Goal: Information Seeking & Learning: Find contact information

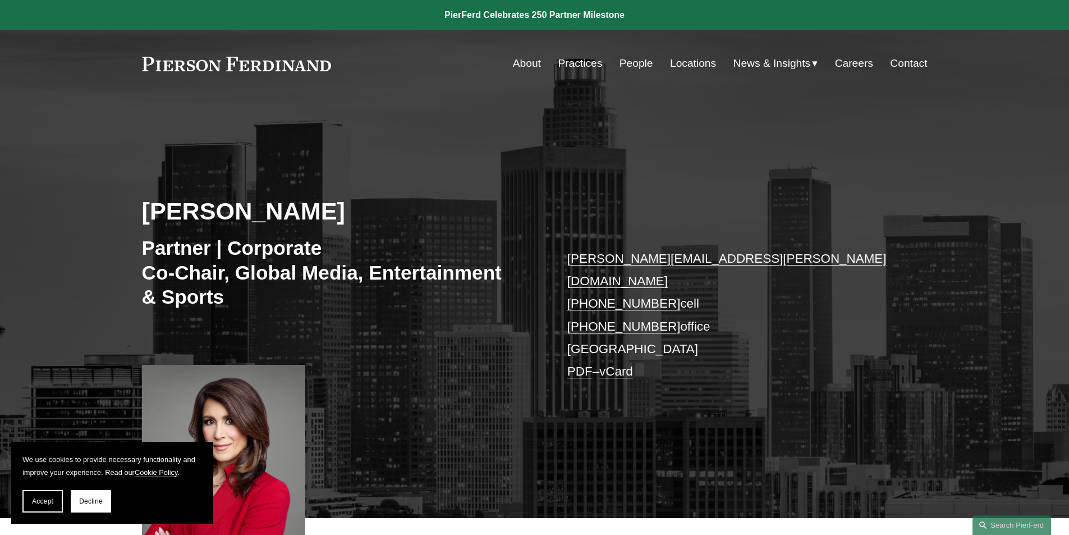
click at [582, 66] on link "Practices" at bounding box center [580, 63] width 44 height 21
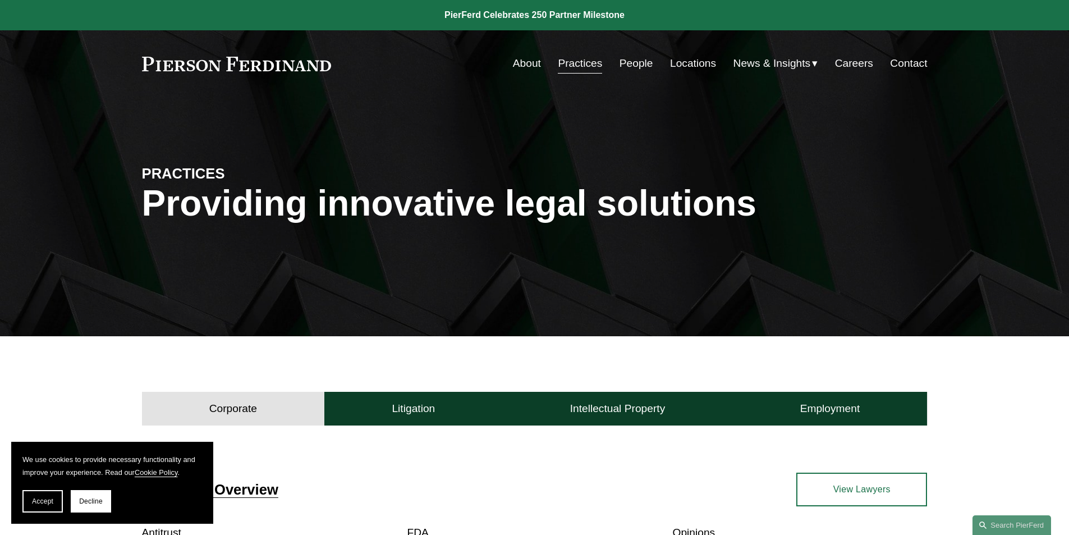
click at [695, 66] on link "Locations" at bounding box center [693, 63] width 46 height 21
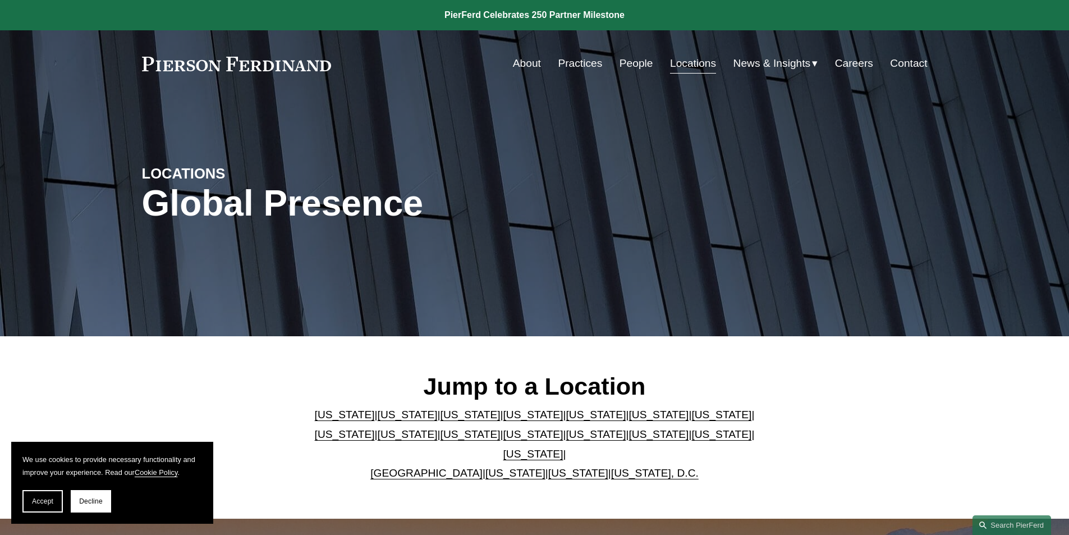
scroll to position [168, 0]
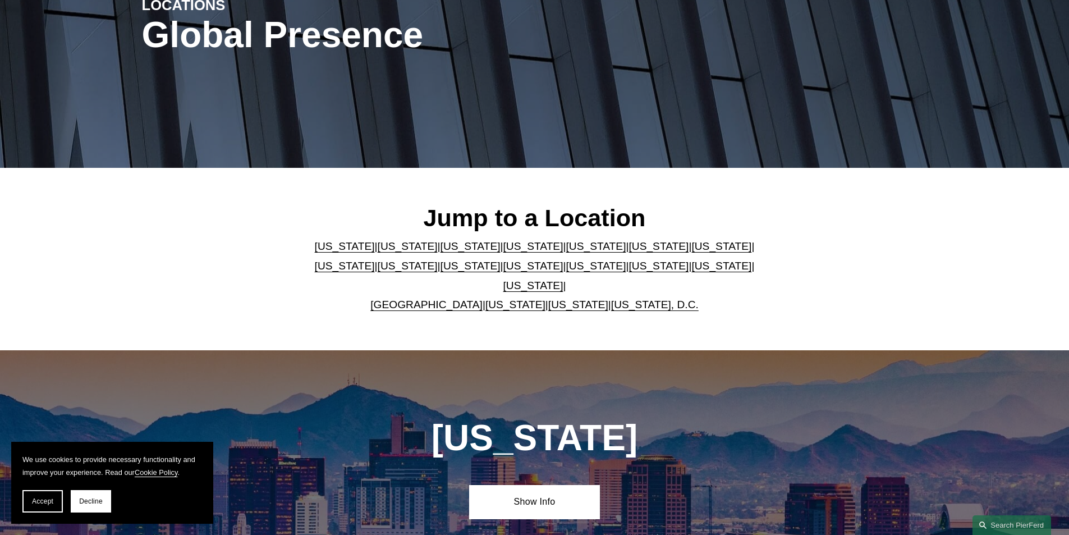
click at [387, 252] on link "[US_STATE]" at bounding box center [408, 246] width 60 height 12
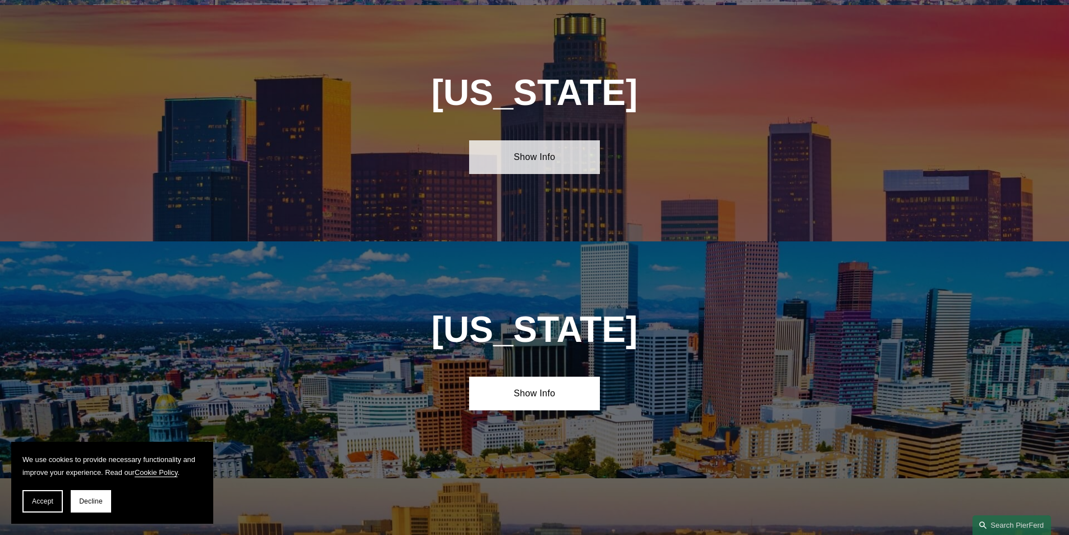
click at [521, 153] on link "Show Info" at bounding box center [534, 157] width 131 height 34
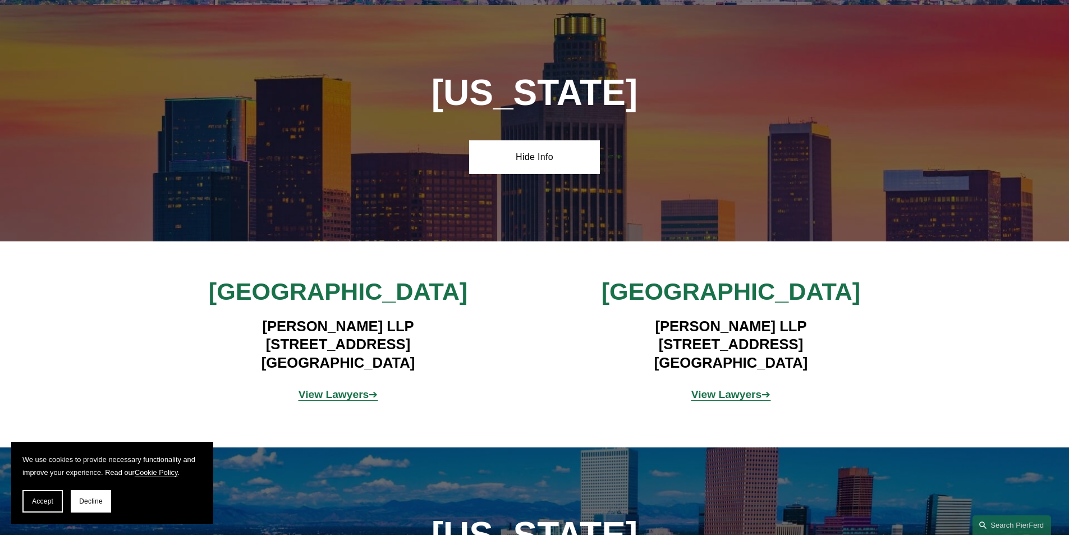
click at [324, 392] on strong "View Lawyers" at bounding box center [334, 394] width 71 height 12
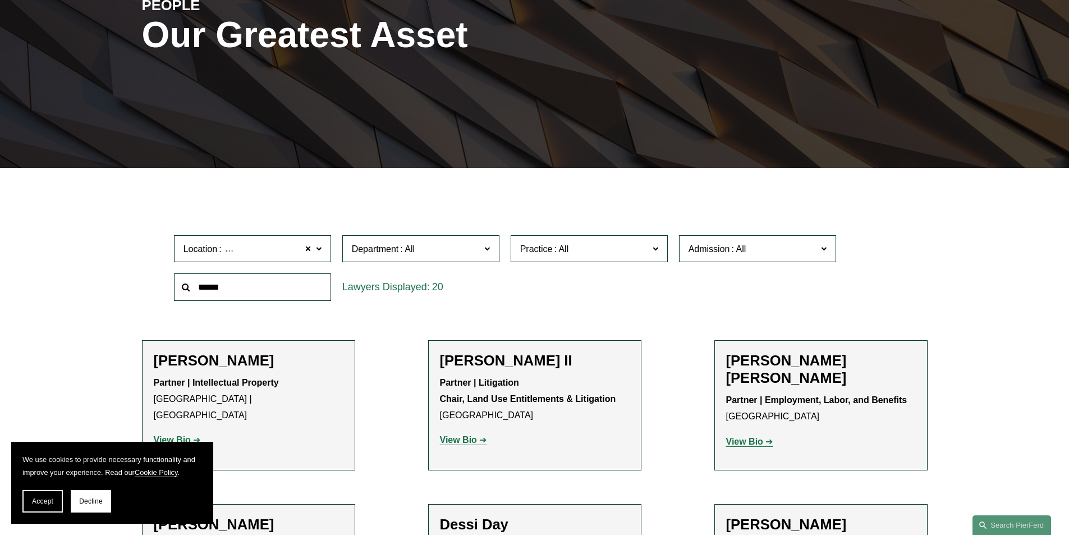
scroll to position [112, 0]
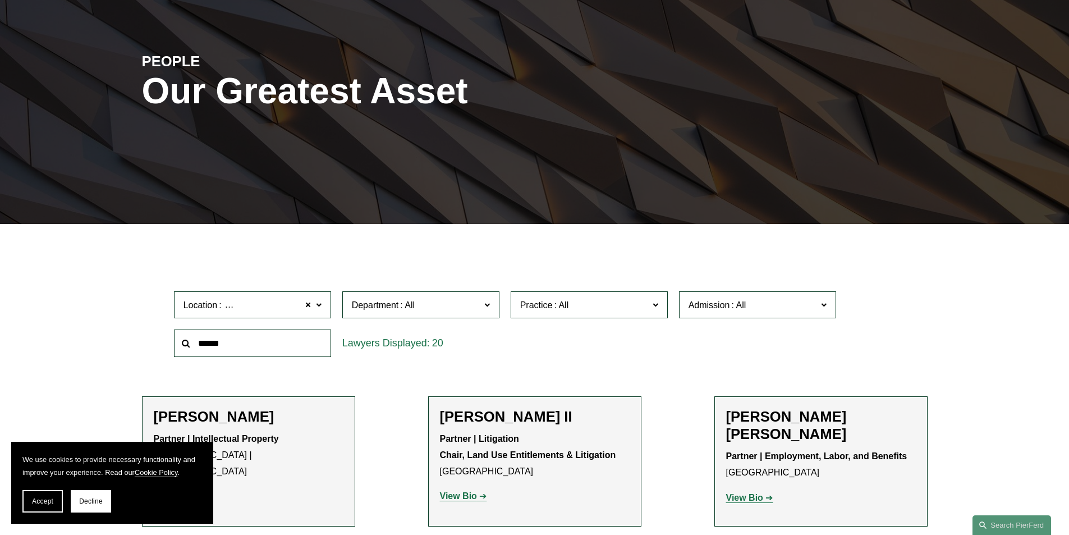
click at [489, 302] on span at bounding box center [487, 304] width 6 height 15
click at [319, 305] on span at bounding box center [318, 304] width 6 height 15
click at [0, 0] on link "All" at bounding box center [0, 0] width 0 height 0
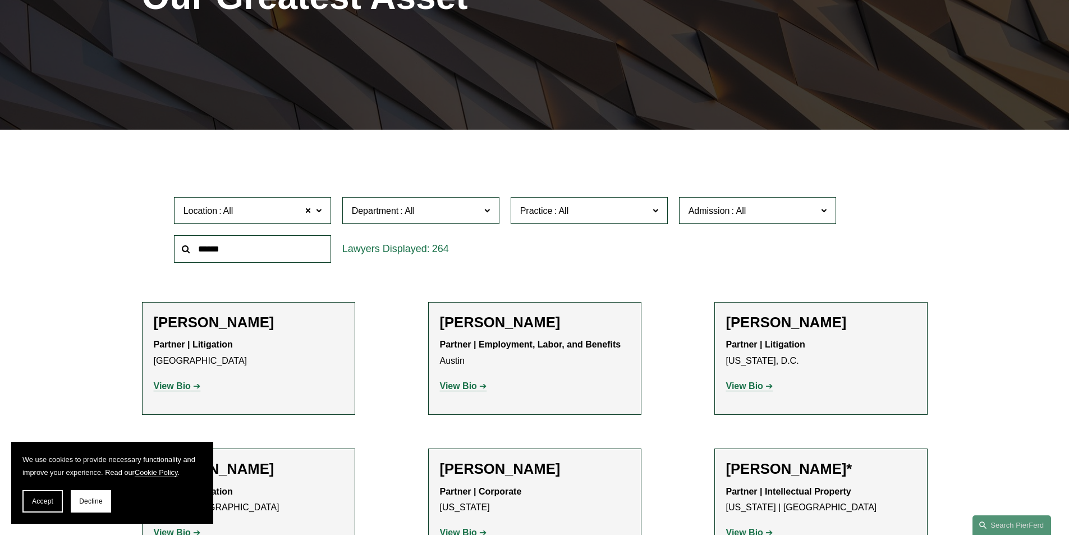
scroll to position [224, 0]
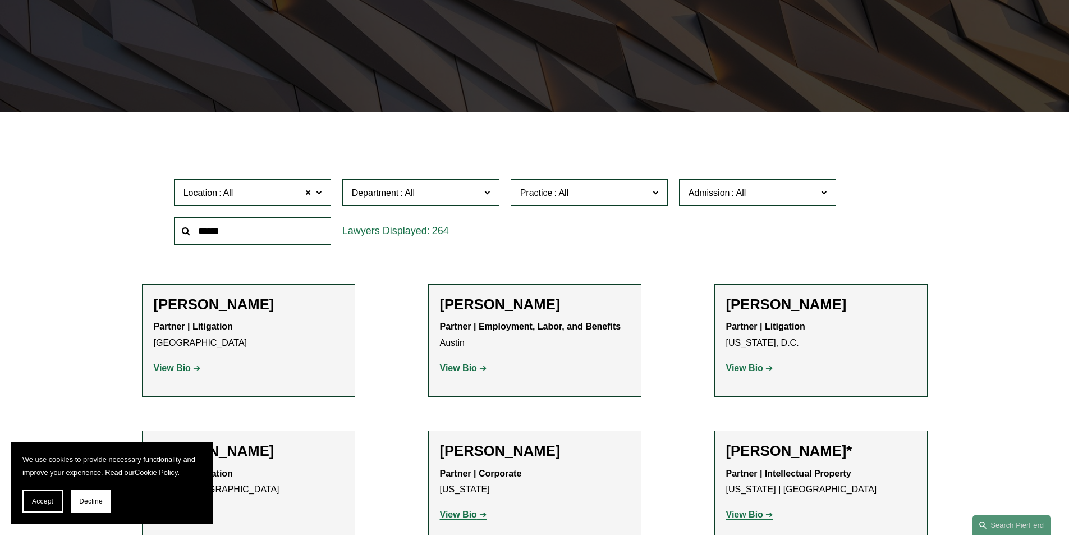
click at [488, 194] on span at bounding box center [487, 192] width 6 height 15
click at [658, 192] on span at bounding box center [655, 192] width 6 height 15
click at [0, 0] on link "Entertainment" at bounding box center [0, 0] width 0 height 0
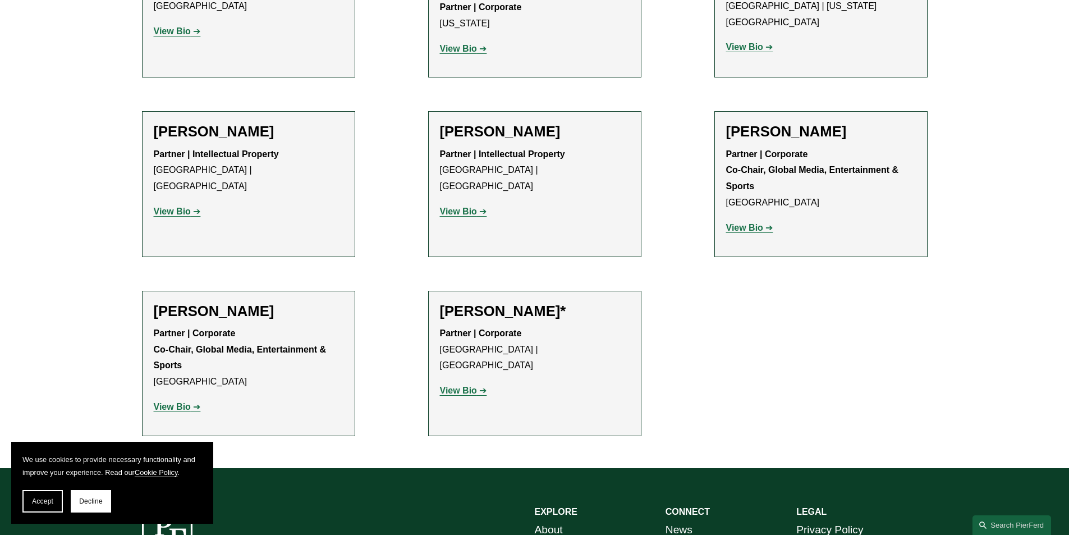
scroll to position [337, 0]
